Goal: Complete application form

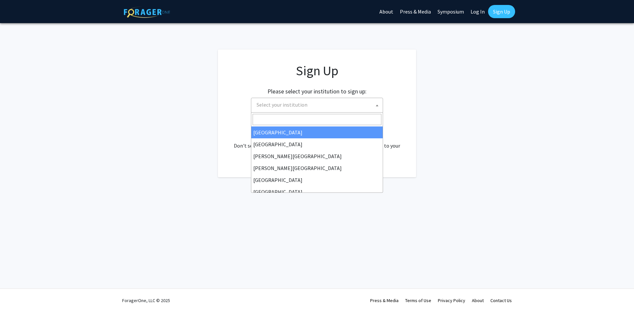
click at [357, 105] on span "Select your institution" at bounding box center [318, 105] width 129 height 14
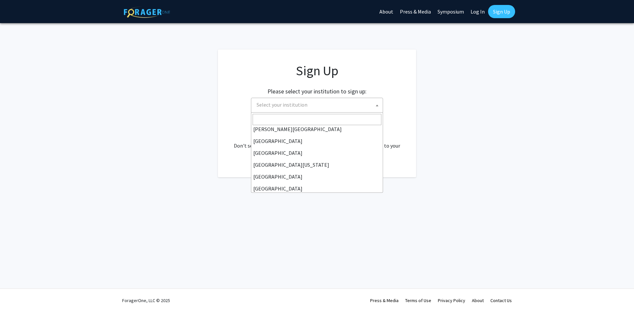
scroll to position [99, 0]
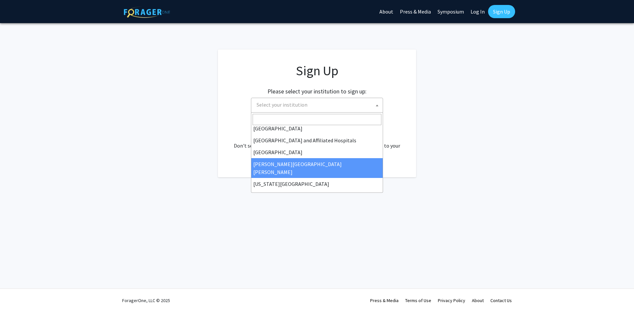
select select "1"
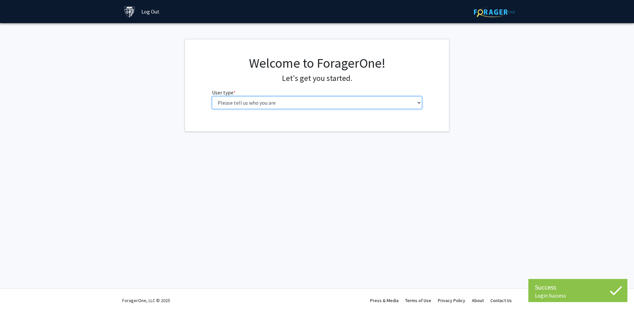
click at [355, 101] on select "Please tell us who you are Undergraduate Student Master's Student Doctoral Cand…" at bounding box center [317, 102] width 210 height 13
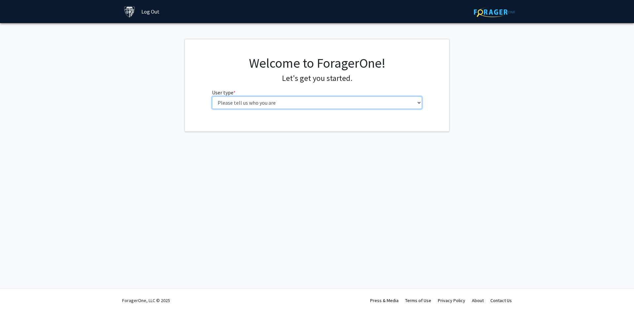
select select "2: masters"
click at [212, 96] on select "Please tell us who you are Undergraduate Student Master's Student Doctoral Cand…" at bounding box center [317, 102] width 210 height 13
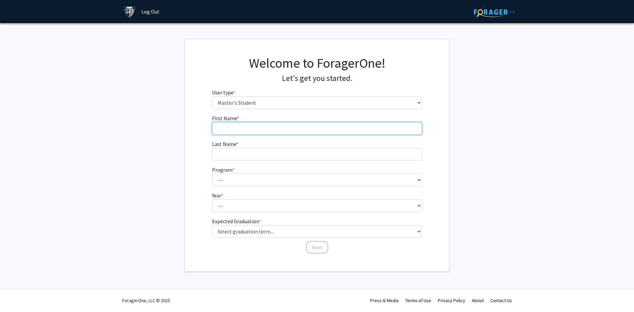
click at [339, 126] on input "First Name * required" at bounding box center [317, 128] width 210 height 13
